Goal: Task Accomplishment & Management: Manage account settings

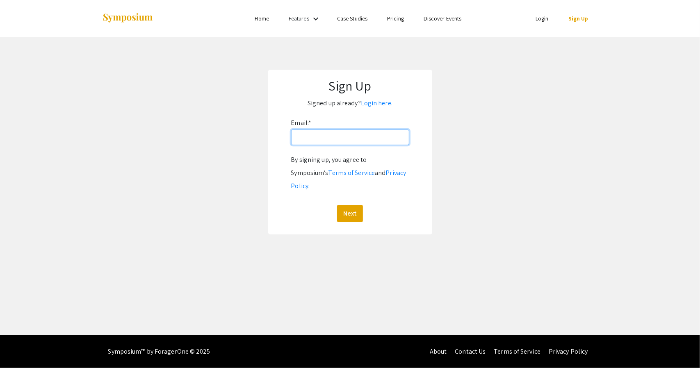
click at [322, 139] on input "Email: *" at bounding box center [350, 138] width 118 height 16
type input "[EMAIL_ADDRESS][DOMAIN_NAME]"
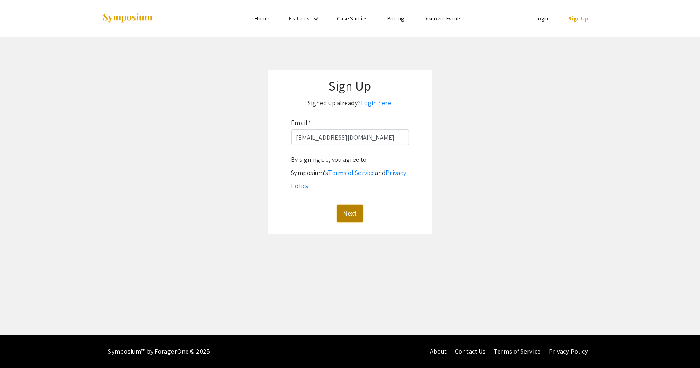
click at [351, 205] on button "Next" at bounding box center [350, 213] width 26 height 17
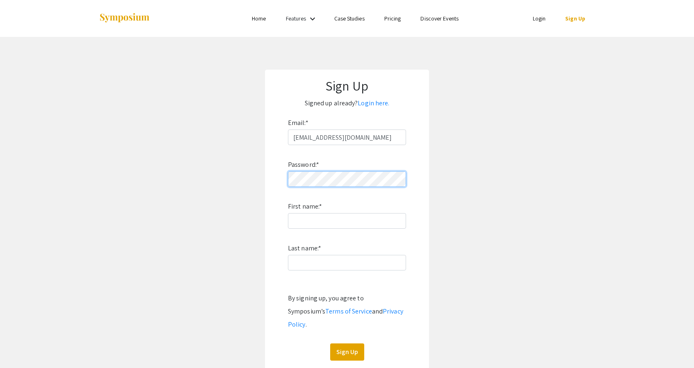
click button "Sign Up" at bounding box center [347, 352] width 34 height 17
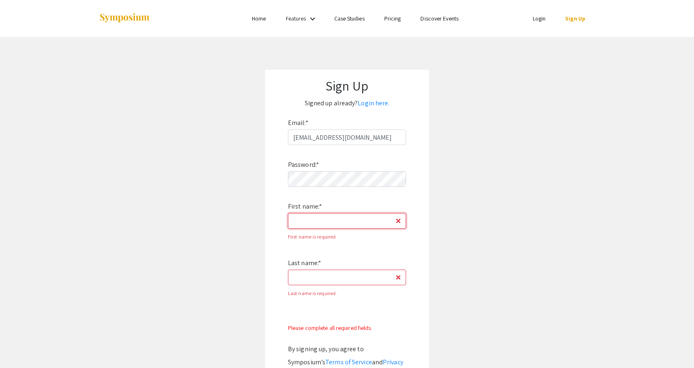
click at [334, 221] on input "First name: *" at bounding box center [347, 221] width 118 height 16
type input "[PERSON_NAME]"
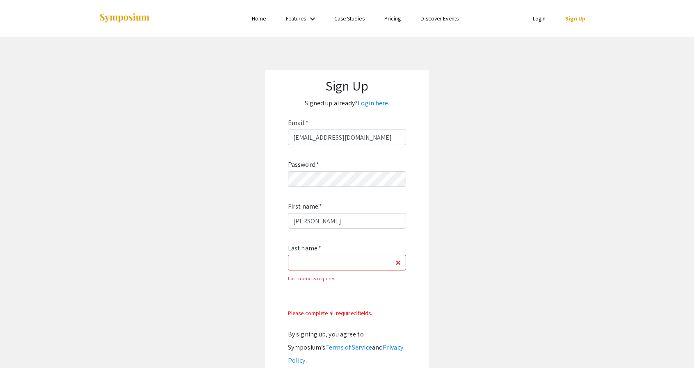
click at [326, 273] on div "Last name is required." at bounding box center [347, 278] width 118 height 13
click at [326, 271] on input "Last name: *" at bounding box center [347, 263] width 118 height 16
type input "Palenstijn"
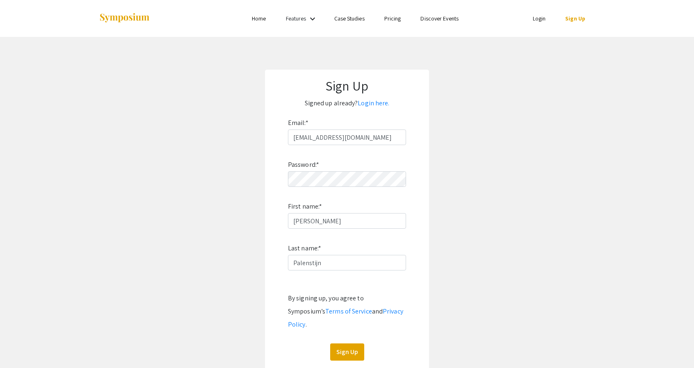
click at [310, 282] on div "Password: * First name: * [PERSON_NAME] Last name: * Palenstijn By signing up, …" at bounding box center [347, 253] width 118 height 216
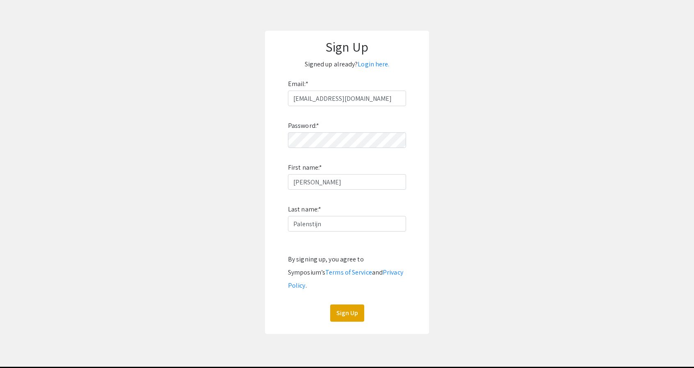
scroll to position [41, 0]
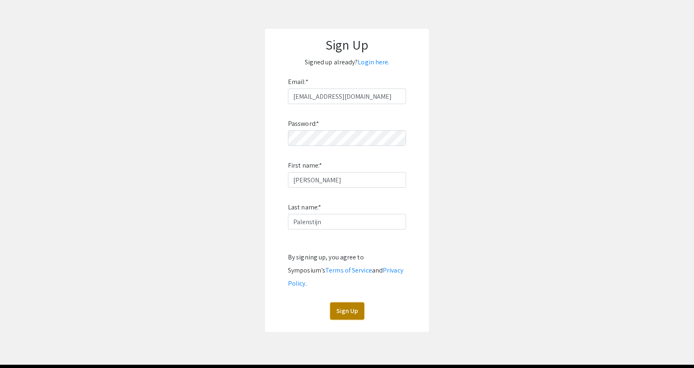
click at [345, 303] on button "Sign Up" at bounding box center [347, 311] width 34 height 17
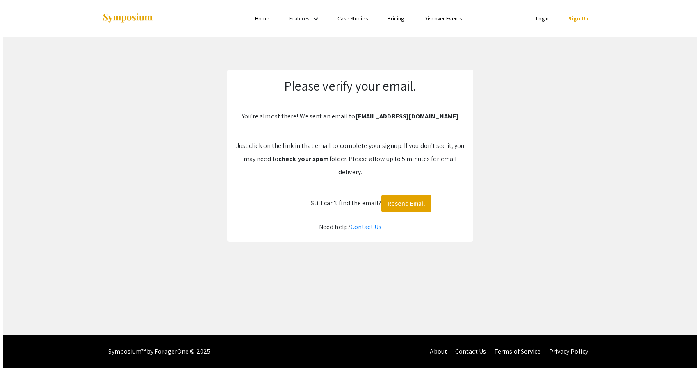
scroll to position [0, 0]
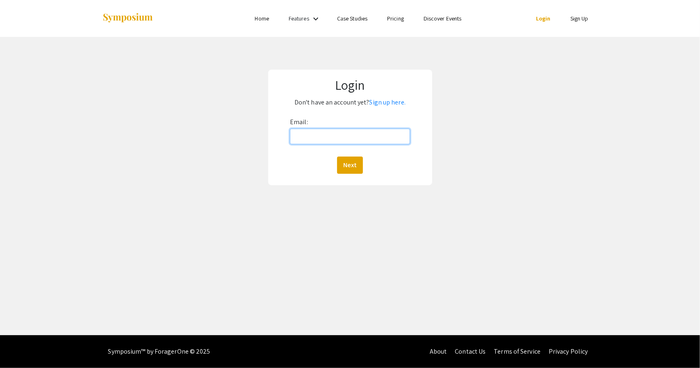
click at [372, 129] on input "Email:" at bounding box center [350, 137] width 120 height 16
type input "[EMAIL_ADDRESS][DOMAIN_NAME]"
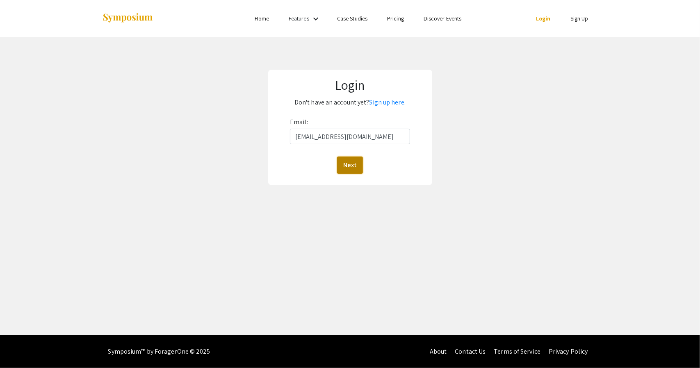
click at [360, 166] on button "Next" at bounding box center [350, 165] width 26 height 17
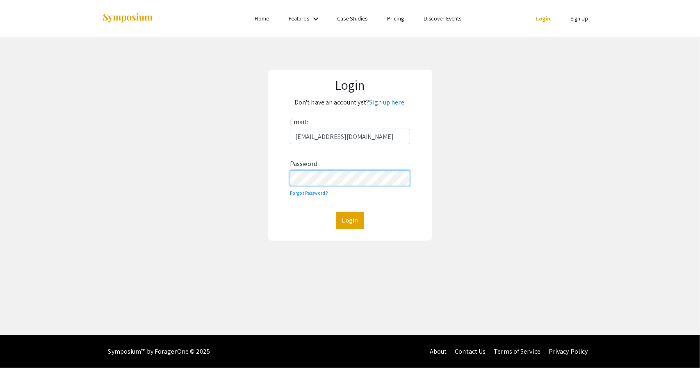
click at [336, 212] on button "Login" at bounding box center [350, 220] width 28 height 17
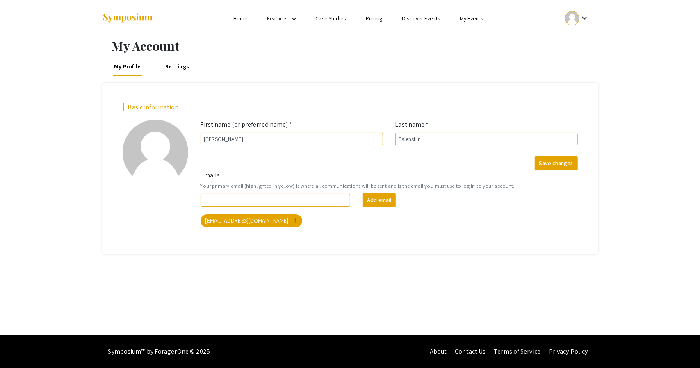
click at [287, 189] on small "Your primary email (highlighted in yellow) is where all communications will be …" at bounding box center [389, 186] width 377 height 8
click at [284, 198] on input "Emails" at bounding box center [276, 200] width 150 height 13
click at [257, 222] on mat-chip "jpalenstijn@student.bridgew.edu more_vert" at bounding box center [252, 220] width 102 height 13
click at [287, 175] on form "Emails Your primary email (highlighted in yellow) is where all communications w…" at bounding box center [389, 199] width 390 height 57
click at [544, 158] on button "Save changes" at bounding box center [556, 163] width 43 height 14
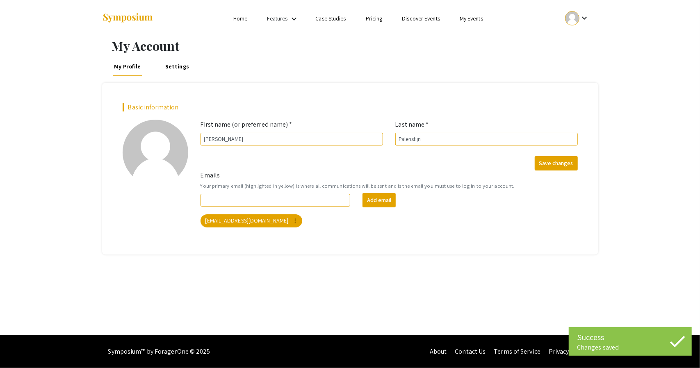
click at [233, 22] on link "Home" at bounding box center [240, 18] width 14 height 7
